Goal: Information Seeking & Learning: Learn about a topic

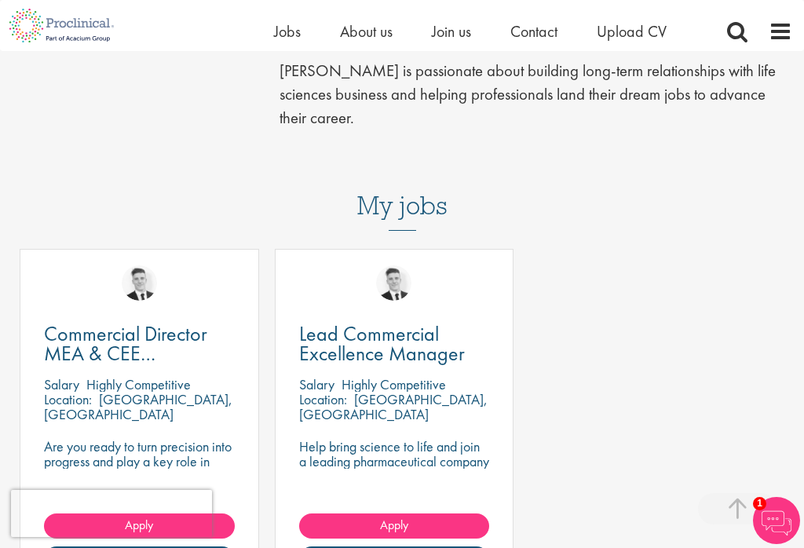
scroll to position [580, 0]
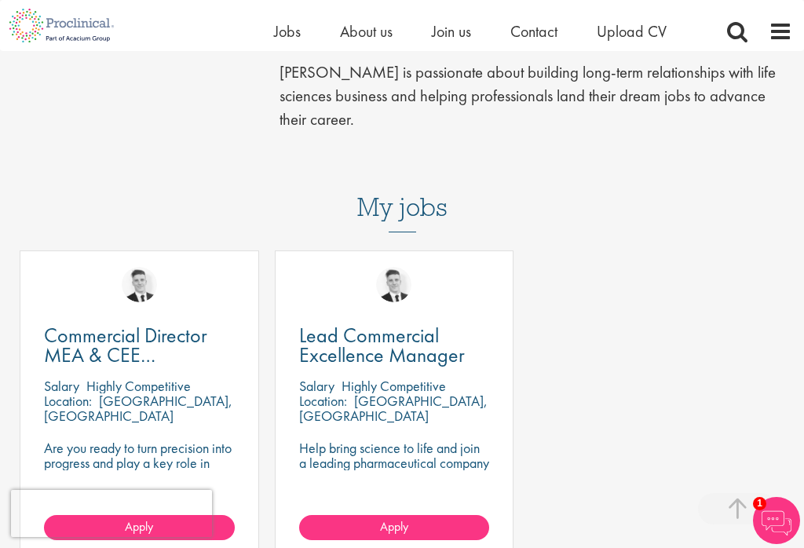
click at [339, 322] on span "Lead Commercial Excellence Manager" at bounding box center [382, 345] width 166 height 46
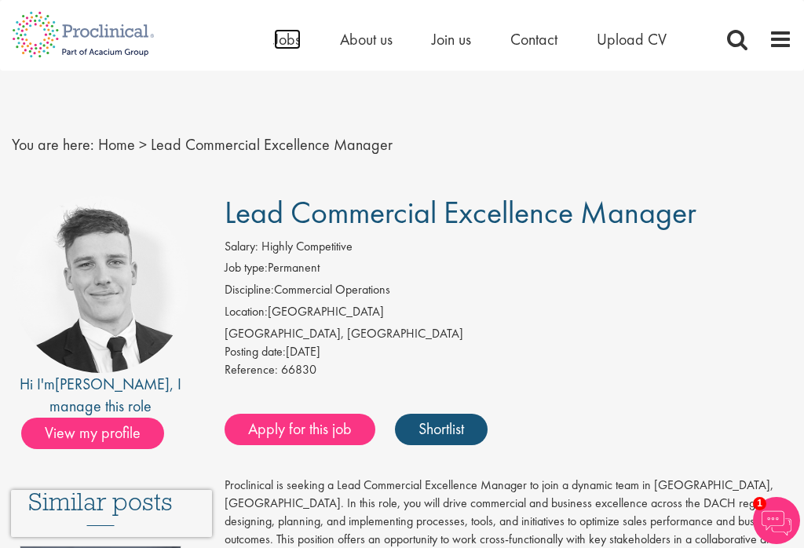
click at [279, 36] on span "Jobs" at bounding box center [287, 39] width 27 height 20
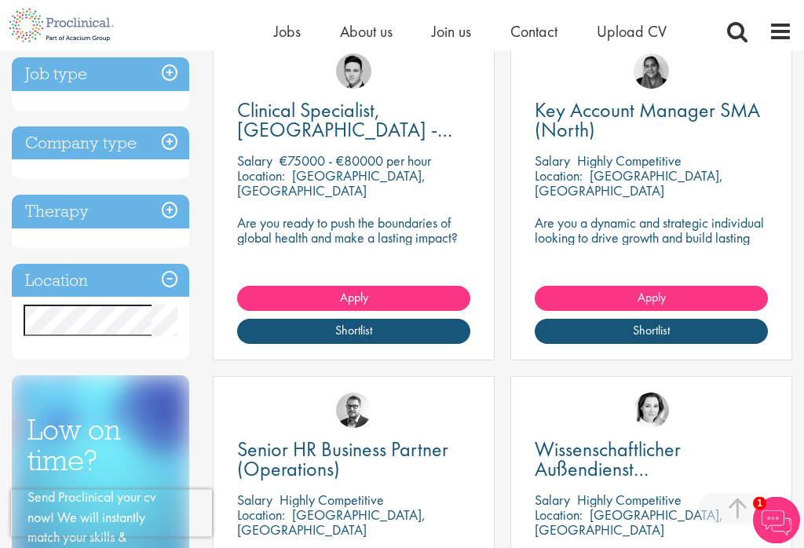
scroll to position [317, 0]
click at [573, 124] on span "Key Account Manager SMA (North)" at bounding box center [647, 120] width 225 height 46
